Goal: Purchase product/service

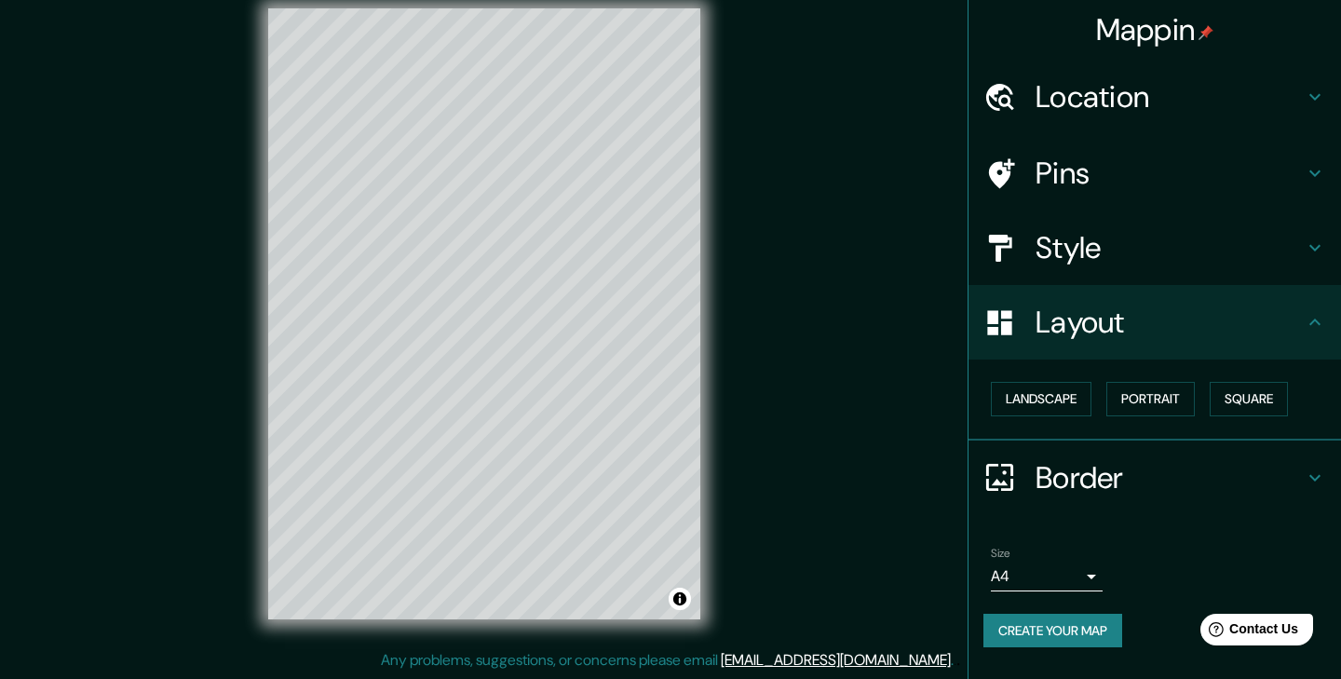
scroll to position [21, 0]
click at [1301, 97] on h4 "Location" at bounding box center [1170, 96] width 268 height 37
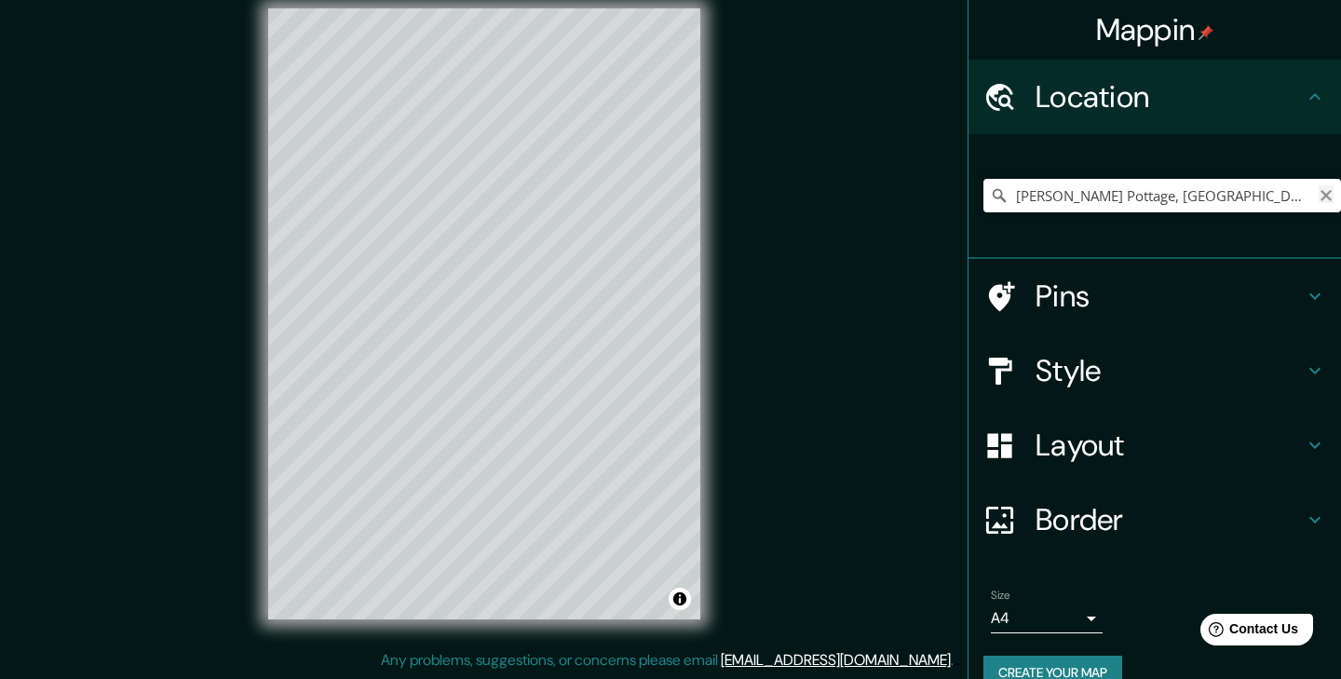
click at [1323, 191] on icon "Clear" at bounding box center [1326, 195] width 11 height 11
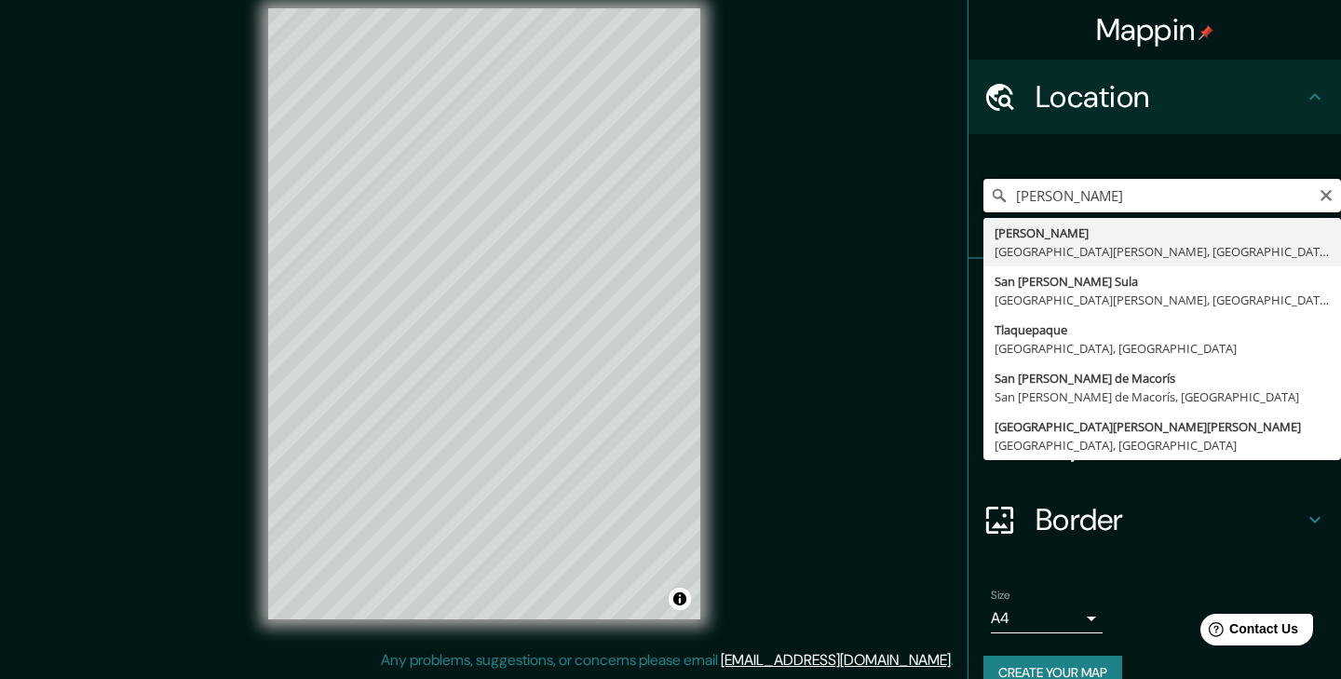
click at [1038, 196] on input "[PERSON_NAME]" at bounding box center [1163, 196] width 358 height 34
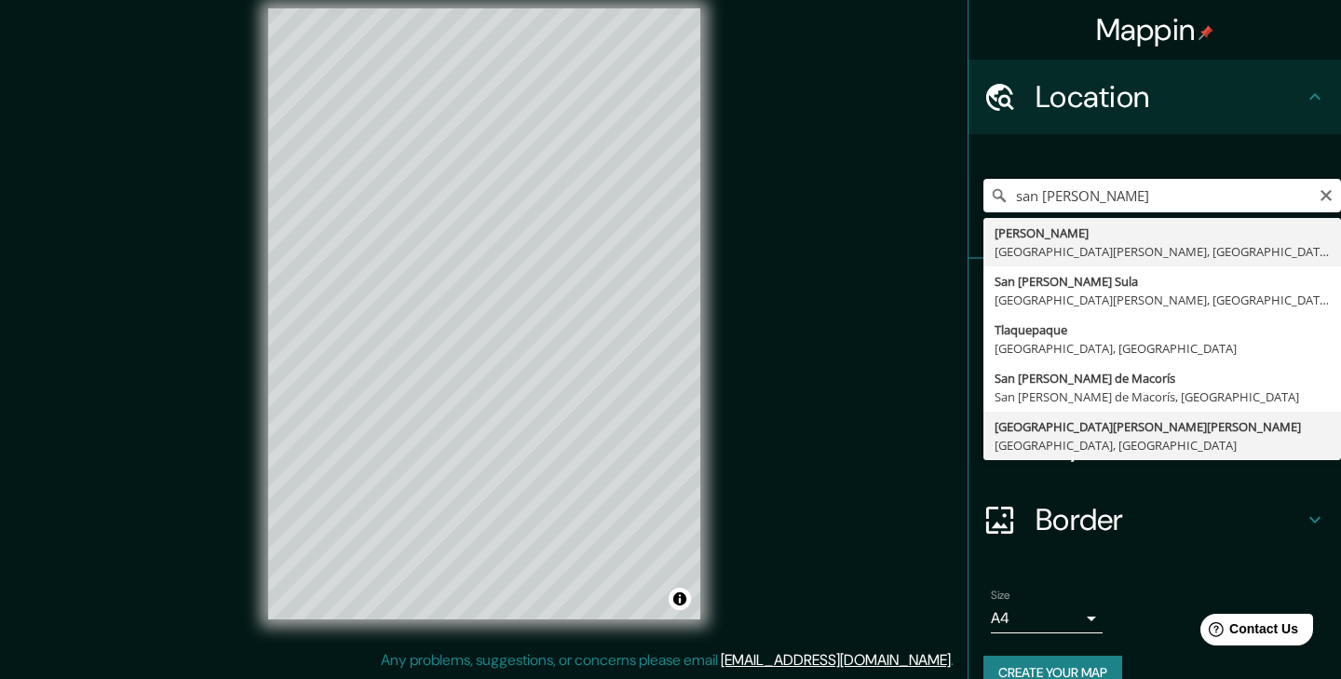
type input "[GEOGRAPHIC_DATA][PERSON_NAME][PERSON_NAME], [GEOGRAPHIC_DATA], [GEOGRAPHIC_DAT…"
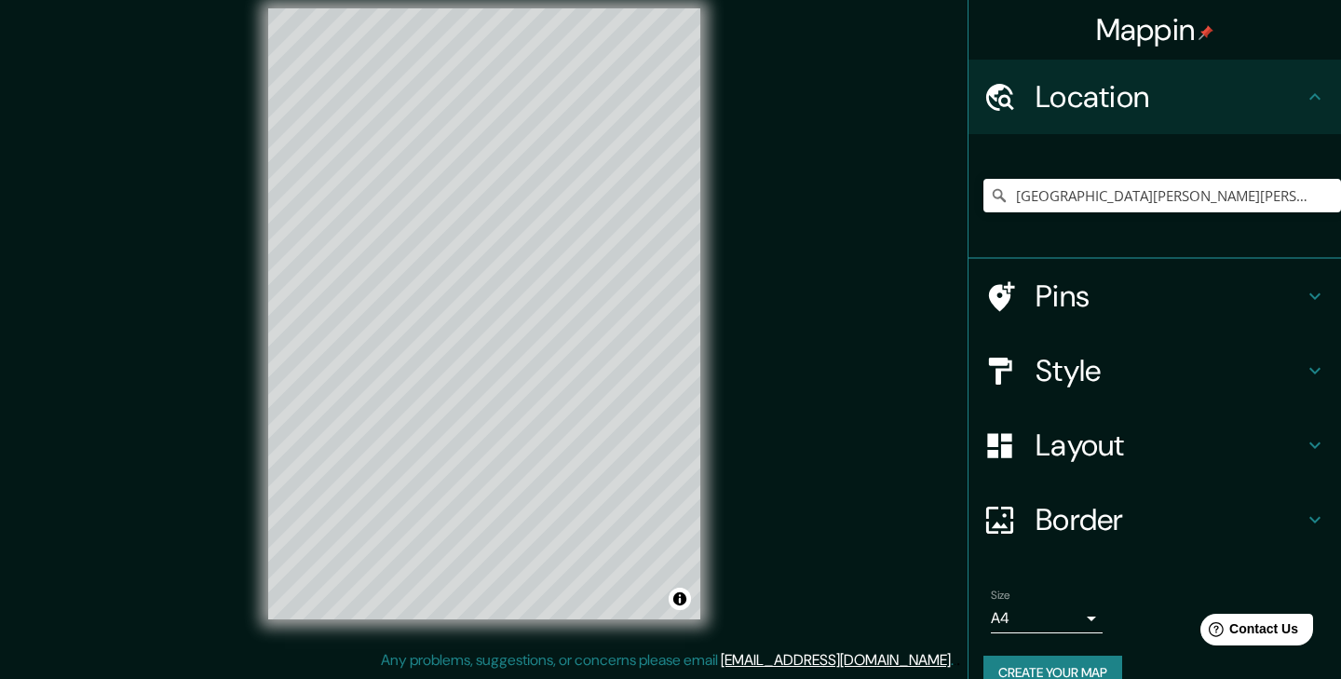
click at [1161, 447] on h4 "Layout" at bounding box center [1170, 445] width 268 height 37
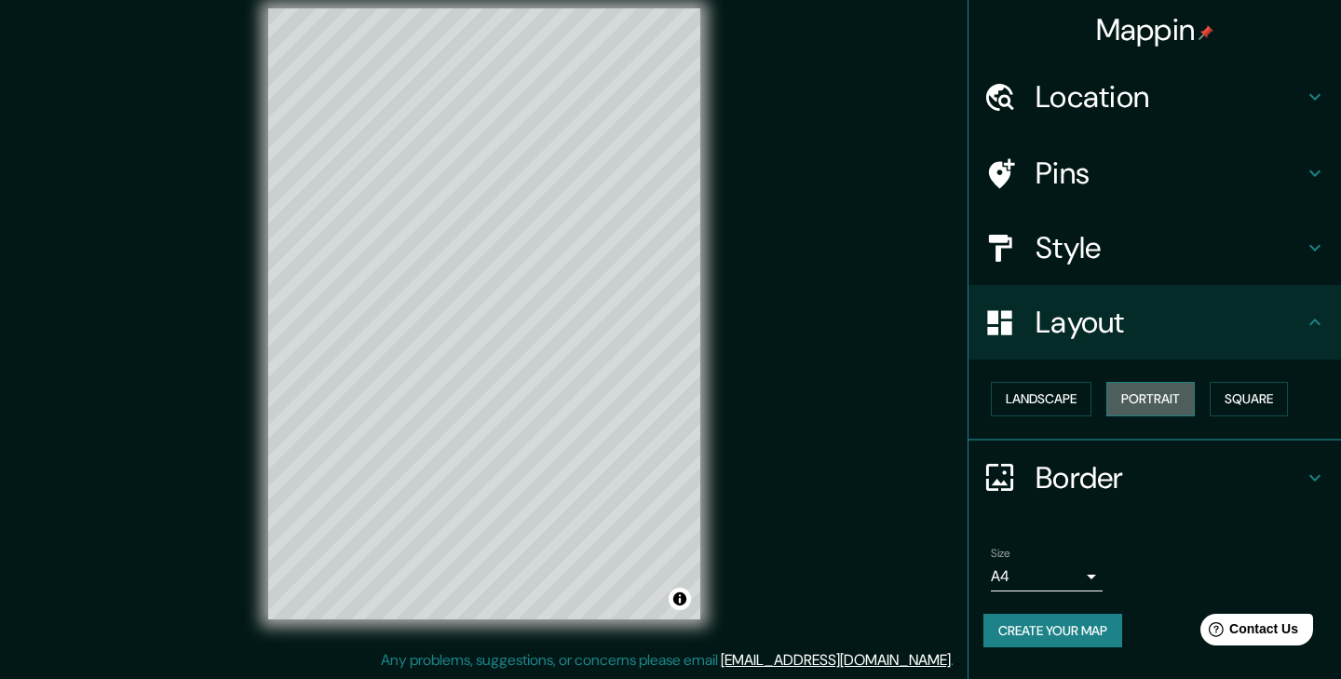
click at [1149, 401] on button "Portrait" at bounding box center [1151, 399] width 88 height 34
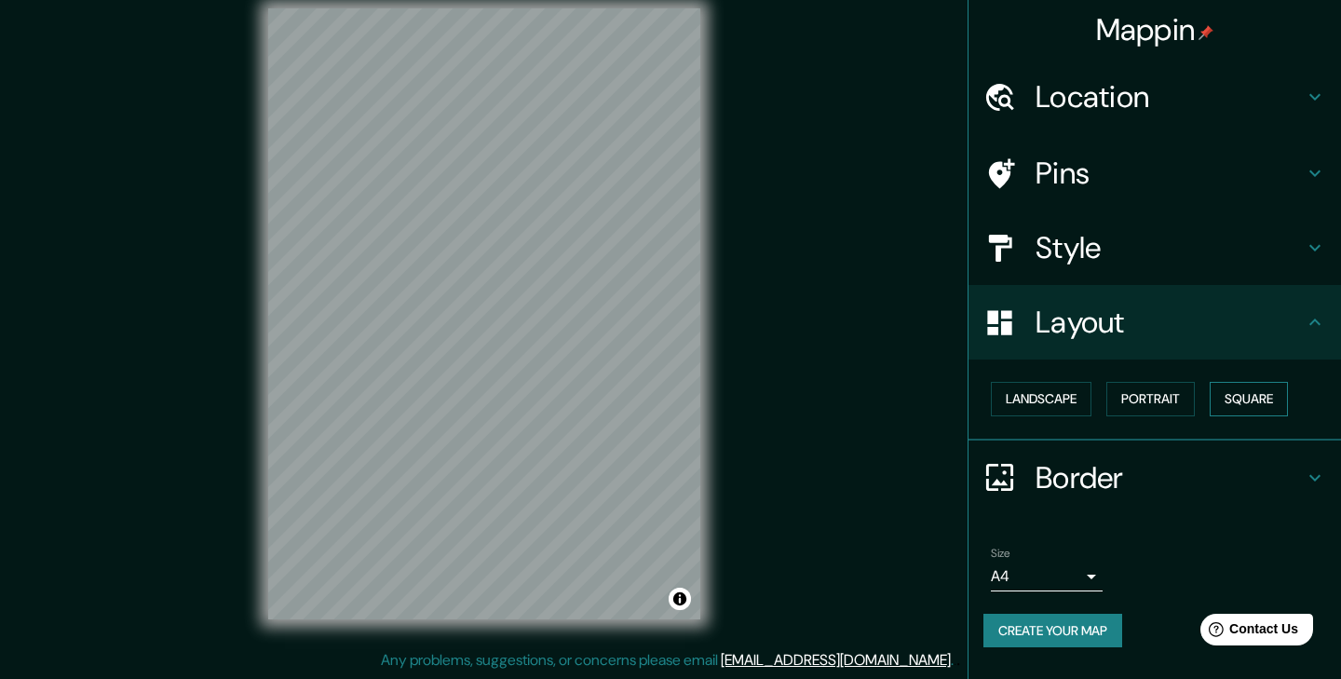
click at [1253, 389] on button "Square" at bounding box center [1249, 399] width 78 height 34
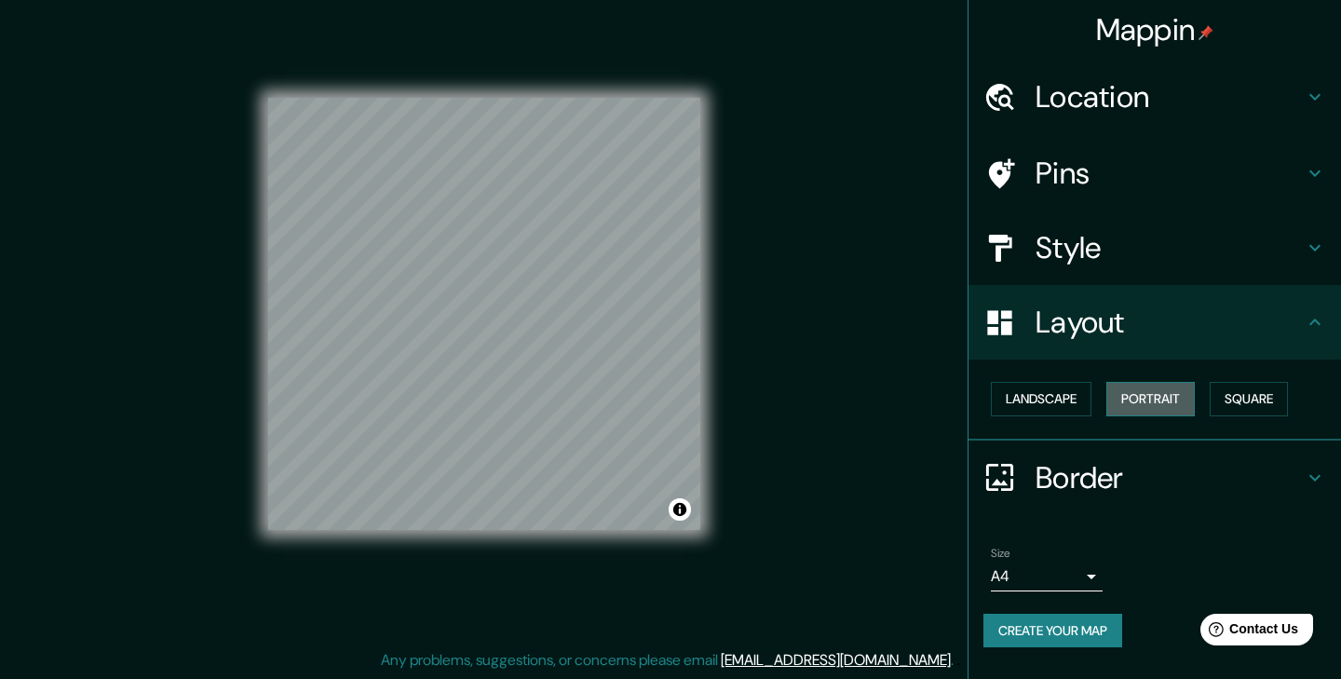
click at [1193, 397] on button "Portrait" at bounding box center [1151, 399] width 88 height 34
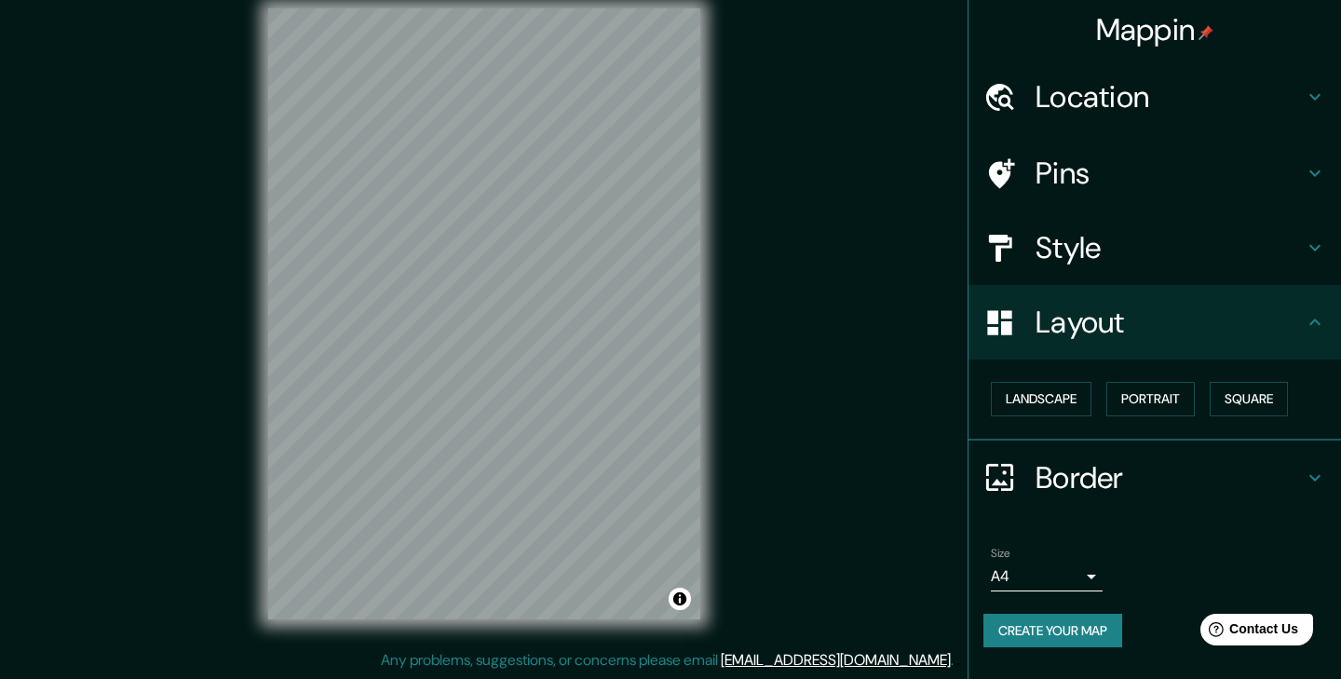
click at [1037, 577] on body "Mappin Location [GEOGRAPHIC_DATA][PERSON_NAME][PERSON_NAME], [GEOGRAPHIC_DATA],…" at bounding box center [670, 318] width 1341 height 679
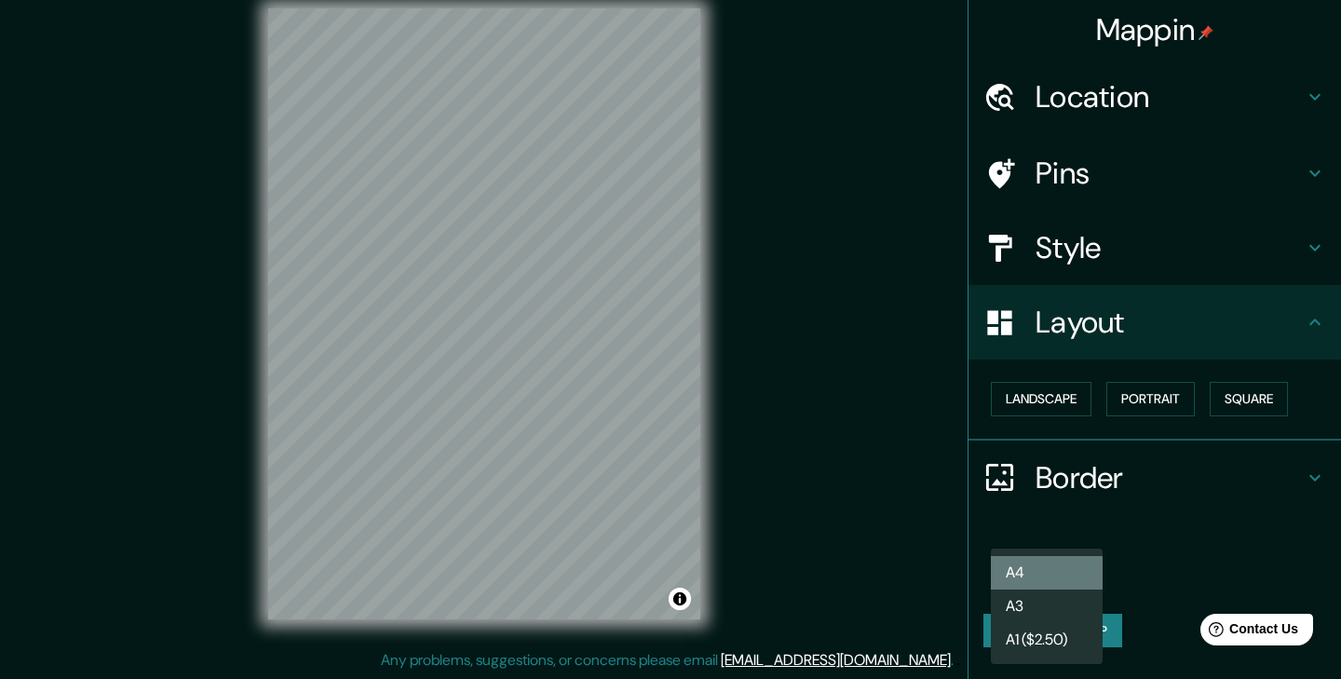
click at [1037, 577] on li "A4" at bounding box center [1047, 573] width 112 height 34
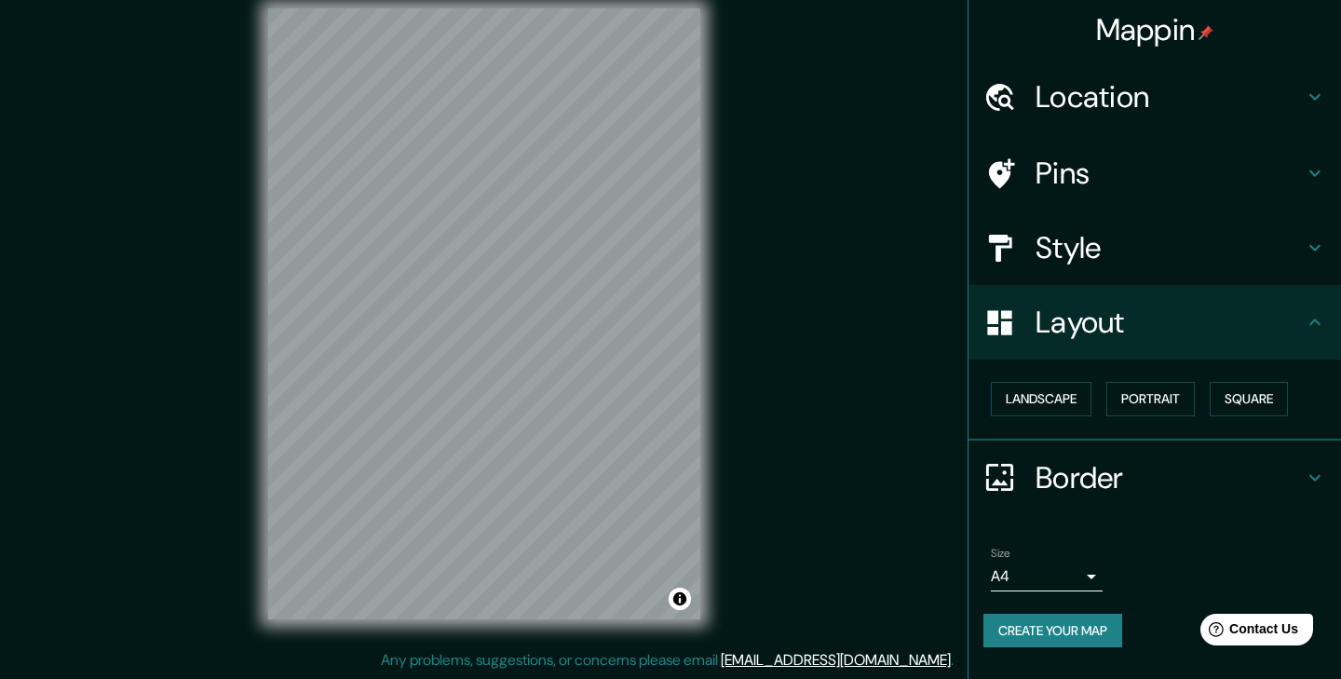
click at [1193, 248] on h4 "Style" at bounding box center [1170, 247] width 268 height 37
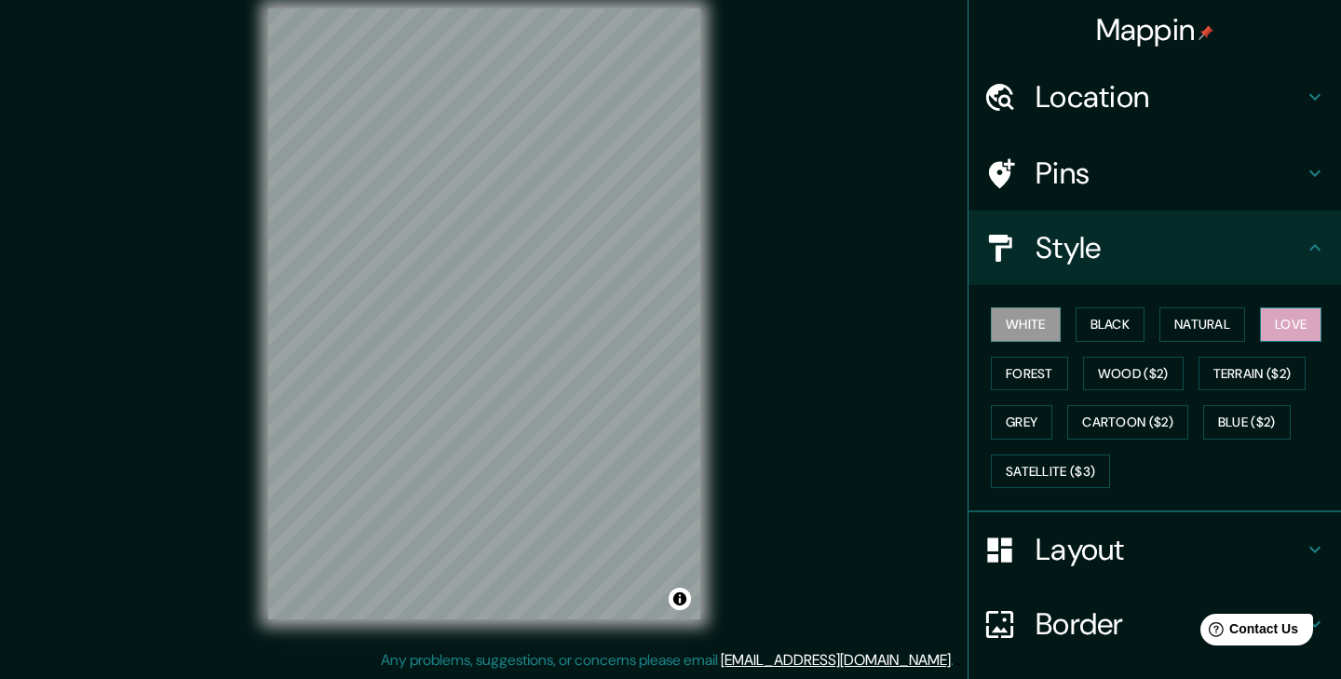
click at [1290, 312] on button "Love" at bounding box center [1290, 324] width 61 height 34
click at [1176, 330] on button "Natural" at bounding box center [1203, 324] width 86 height 34
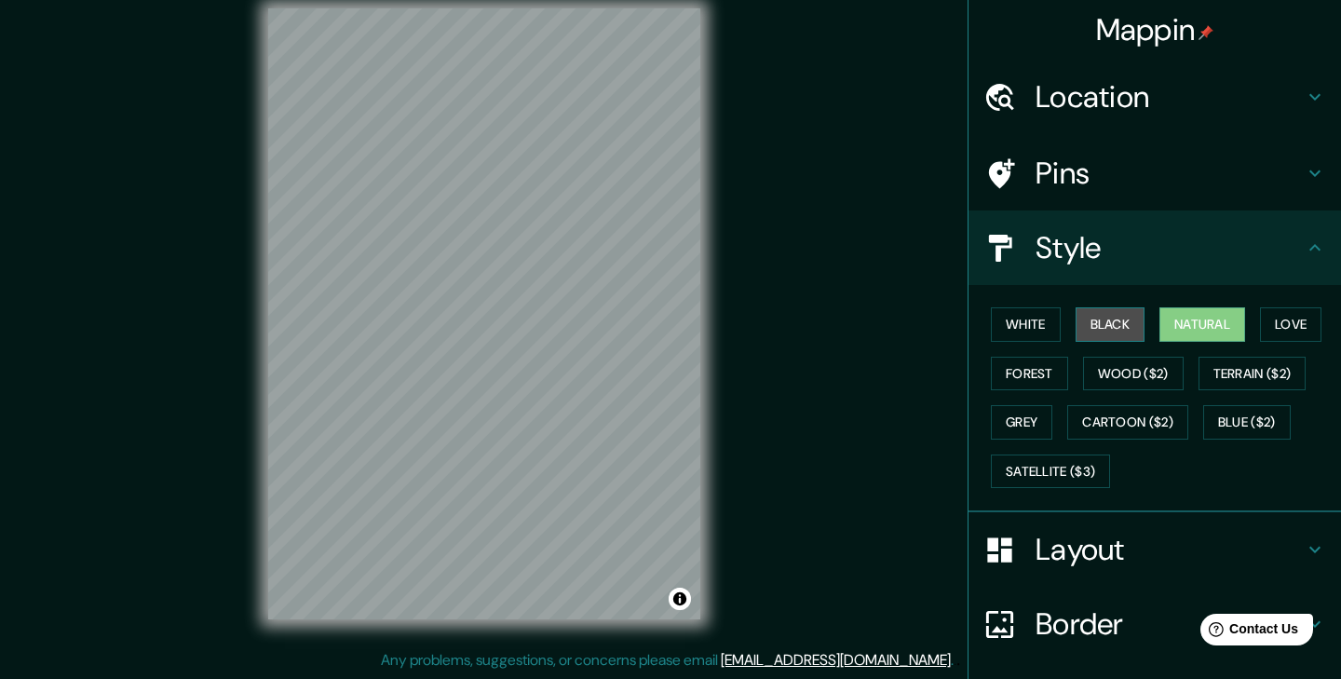
click at [1125, 320] on button "Black" at bounding box center [1111, 324] width 70 height 34
click at [1048, 317] on button "White" at bounding box center [1026, 324] width 70 height 34
